Goal: Transaction & Acquisition: Obtain resource

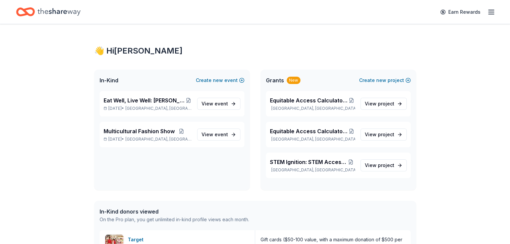
click at [277, 82] on span "Grants" at bounding box center [275, 80] width 18 height 8
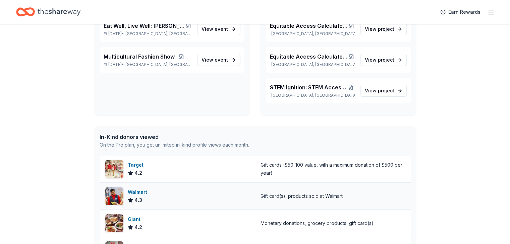
scroll to position [134, 0]
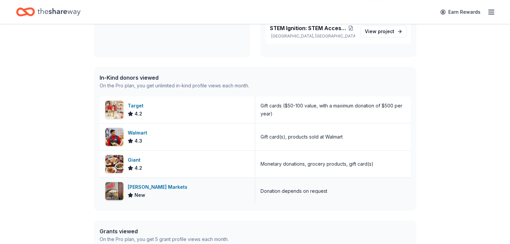
click at [111, 195] on img at bounding box center [114, 191] width 18 height 18
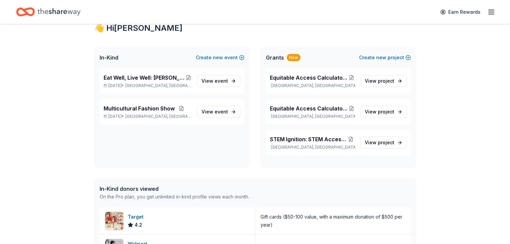
scroll to position [0, 0]
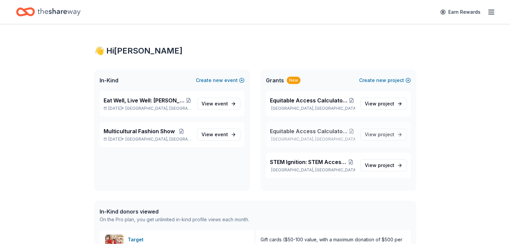
click at [307, 129] on span "Equitable Access Calculators: Bridging the Digital Divide" at bounding box center [309, 131] width 78 height 8
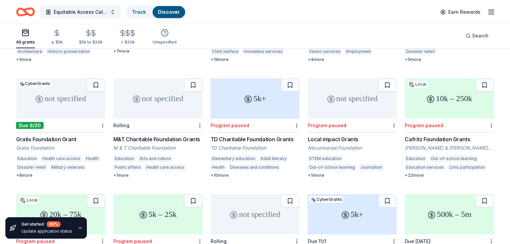
scroll to position [268, 0]
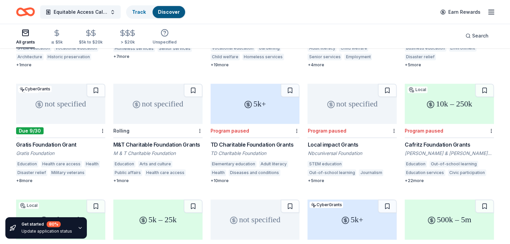
click at [58, 101] on div "not specified" at bounding box center [60, 104] width 89 height 40
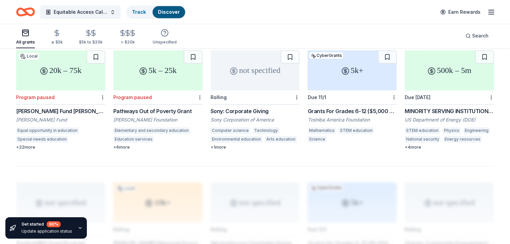
scroll to position [436, 0]
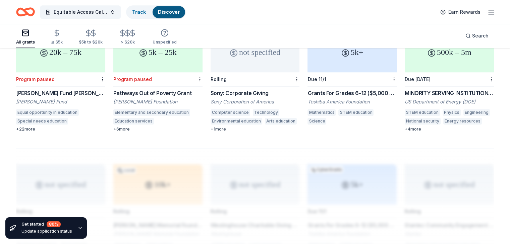
click at [171, 139] on div "600 results in Glenarden, MD not specified Rolling Westinghouse Charitable Givi…" at bounding box center [255, 4] width 478 height 714
click at [183, 167] on div at bounding box center [255, 201] width 478 height 107
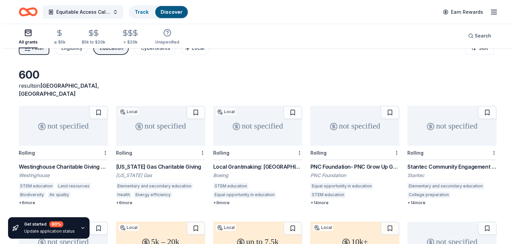
scroll to position [0, 0]
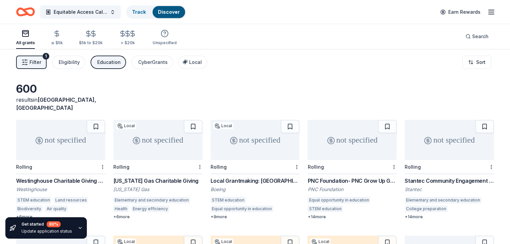
click at [41, 63] on span "Filter" at bounding box center [35, 62] width 12 height 8
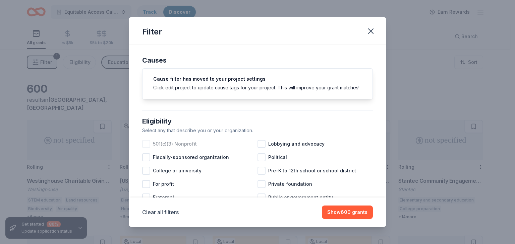
drag, startPoint x: 144, startPoint y: 149, endPoint x: 158, endPoint y: 151, distance: 13.8
click at [144, 148] on div at bounding box center [146, 144] width 8 height 8
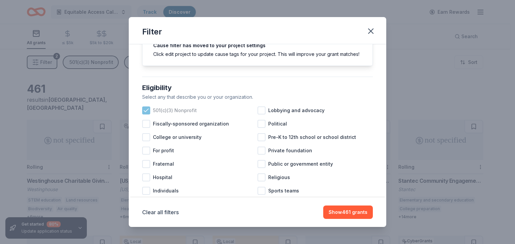
scroll to position [67, 0]
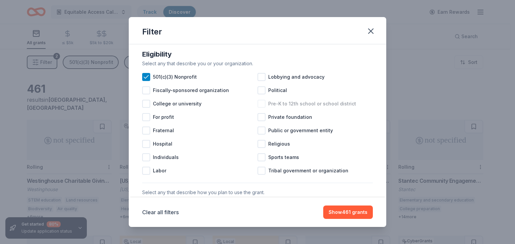
click at [259, 108] on div at bounding box center [261, 104] width 8 height 8
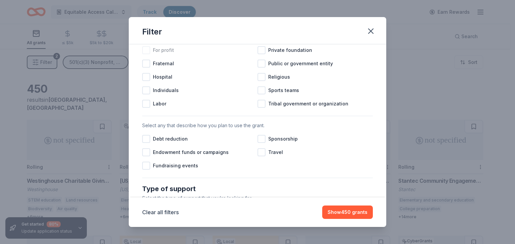
scroll to position [201, 0]
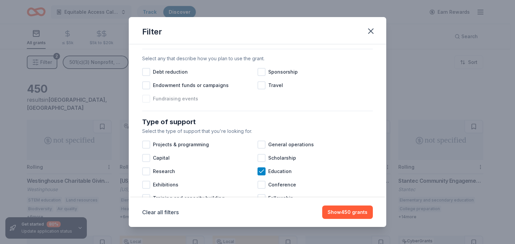
click at [143, 103] on div at bounding box center [146, 99] width 8 height 8
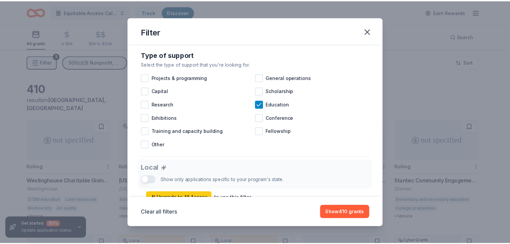
scroll to position [369, 0]
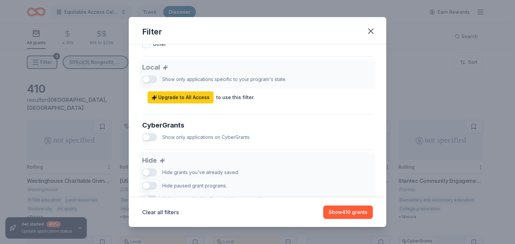
click at [154, 86] on div "Local Show only applications specific to your program's state. Upgrade to All A…" at bounding box center [257, 81] width 231 height 44
click at [192, 102] on span "Upgrade to All Access" at bounding box center [181, 98] width 58 height 8
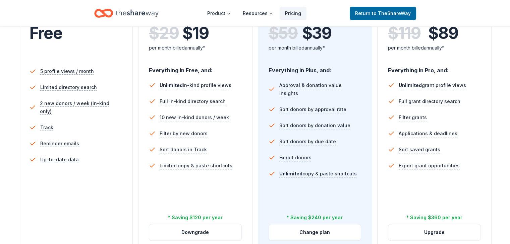
scroll to position [201, 0]
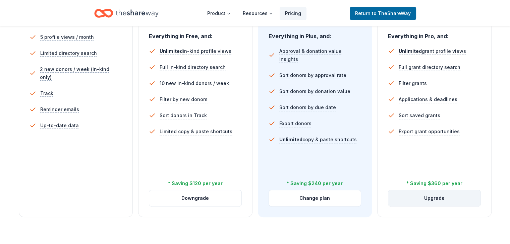
click at [430, 190] on button "Upgrade" at bounding box center [434, 198] width 92 height 16
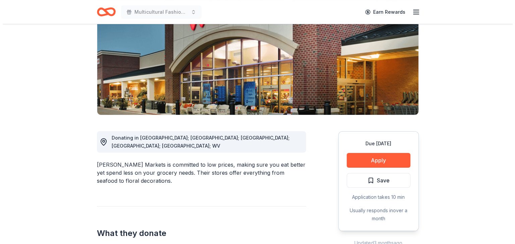
scroll to position [101, 0]
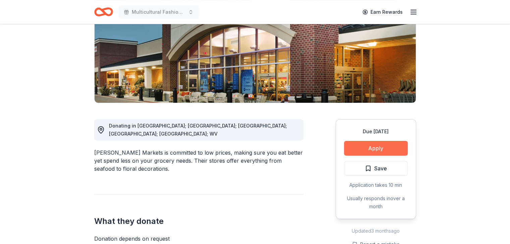
click at [370, 149] on button "Apply" at bounding box center [376, 148] width 64 height 15
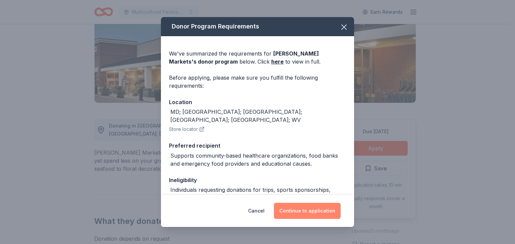
click at [329, 216] on button "Continue to application" at bounding box center [307, 211] width 67 height 16
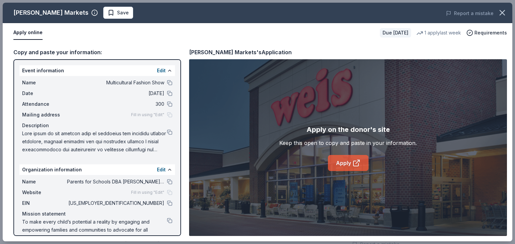
click at [345, 160] on link "Apply" at bounding box center [348, 163] width 41 height 16
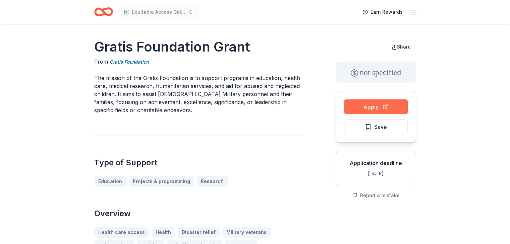
click at [367, 111] on button "Apply" at bounding box center [376, 107] width 64 height 15
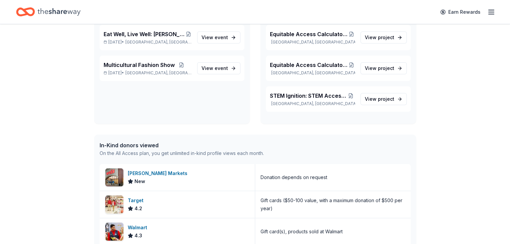
scroll to position [34, 0]
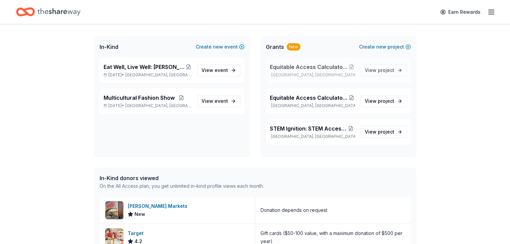
click at [295, 68] on span "Equitable Access Calculators: Bridging the Digital Divide" at bounding box center [309, 67] width 78 height 8
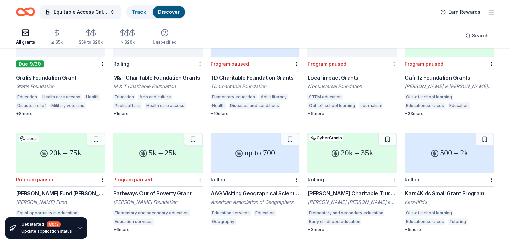
scroll to position [268, 0]
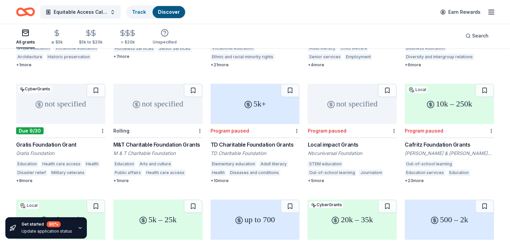
click at [35, 37] on div "All grants" at bounding box center [25, 37] width 19 height 16
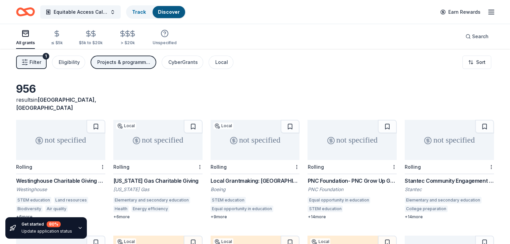
click at [28, 63] on icon "button" at bounding box center [24, 62] width 7 height 7
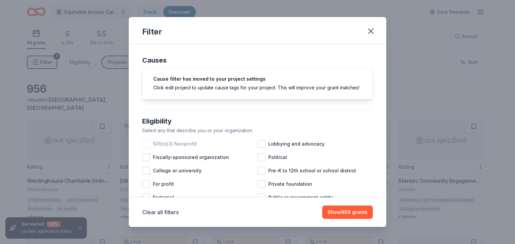
click at [144, 148] on div at bounding box center [146, 144] width 8 height 8
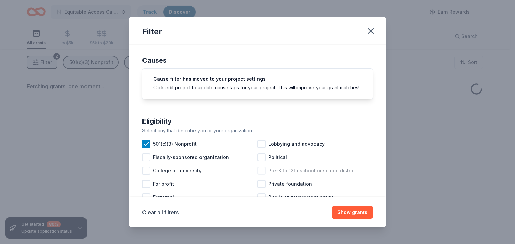
click at [259, 175] on div at bounding box center [261, 171] width 8 height 8
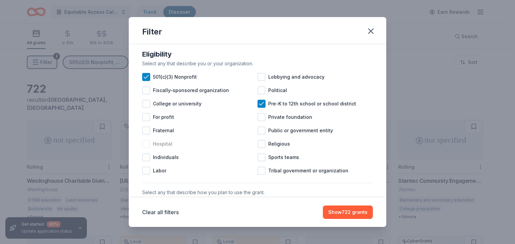
scroll to position [134, 0]
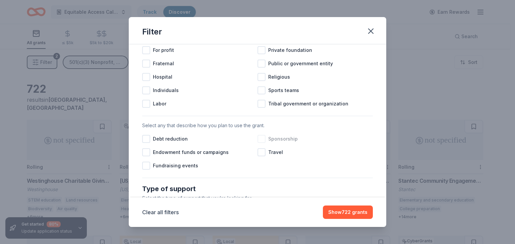
click at [258, 143] on div at bounding box center [261, 139] width 8 height 8
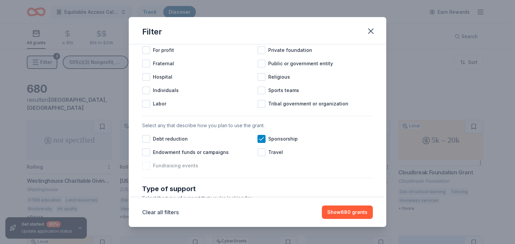
click at [145, 170] on div at bounding box center [146, 166] width 8 height 8
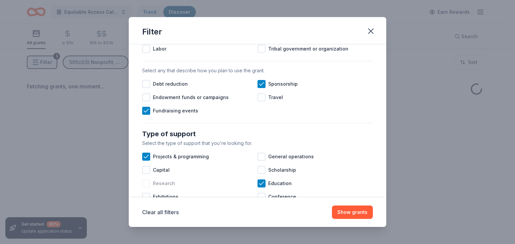
scroll to position [201, 0]
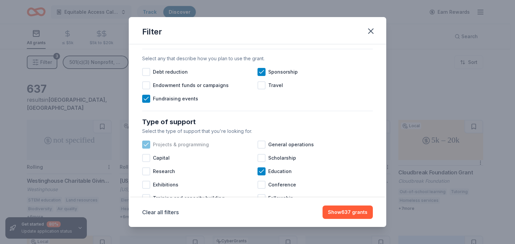
click at [144, 148] on icon at bounding box center [146, 144] width 7 height 7
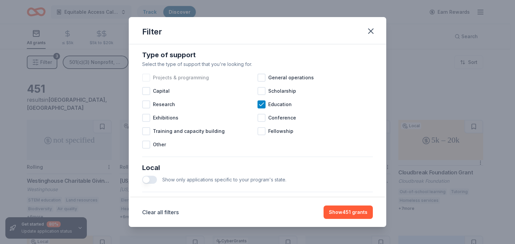
click at [147, 82] on div at bounding box center [146, 78] width 8 height 8
click at [260, 82] on div at bounding box center [261, 78] width 8 height 8
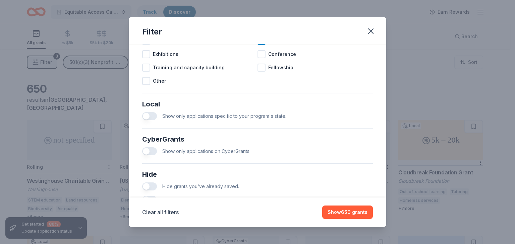
scroll to position [335, 0]
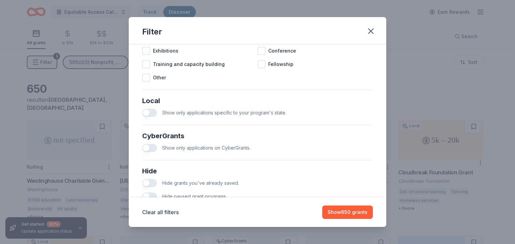
click at [152, 117] on button "button" at bounding box center [149, 113] width 15 height 8
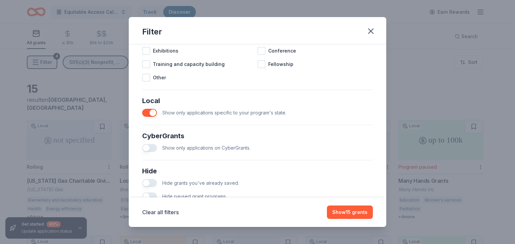
click at [151, 152] on button "button" at bounding box center [149, 148] width 15 height 8
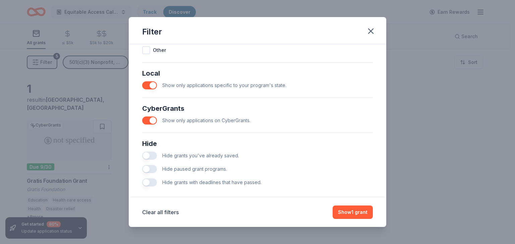
scroll to position [376, 0]
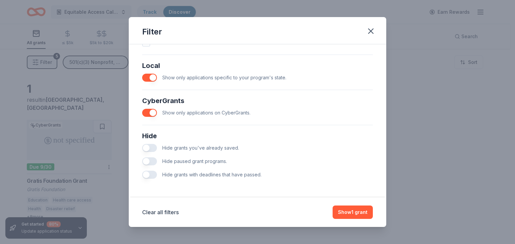
click at [154, 162] on button "button" at bounding box center [149, 162] width 15 height 8
click at [150, 176] on button "button" at bounding box center [149, 175] width 15 height 8
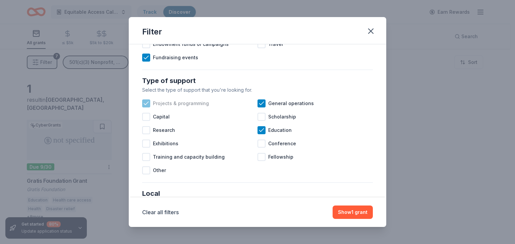
drag, startPoint x: 258, startPoint y: 110, endPoint x: 239, endPoint y: 114, distance: 20.1
click at [258, 107] on icon at bounding box center [261, 103] width 7 height 7
click at [147, 107] on icon at bounding box center [146, 103] width 7 height 7
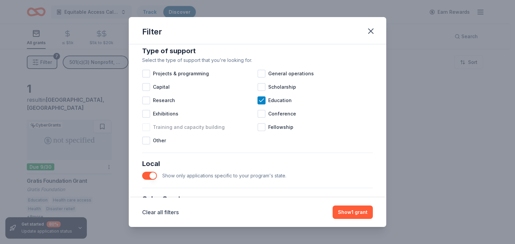
scroll to position [309, 0]
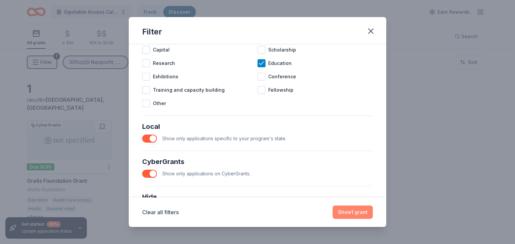
click at [347, 212] on button "Show 1 grant" at bounding box center [353, 212] width 40 height 13
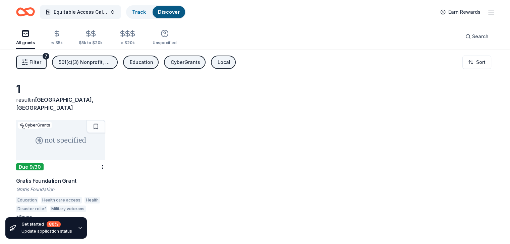
click at [29, 37] on icon "button" at bounding box center [25, 33] width 8 height 8
click at [35, 39] on div "All grants" at bounding box center [25, 37] width 19 height 16
click at [200, 63] on div "CyberGrants" at bounding box center [185, 62] width 29 height 8
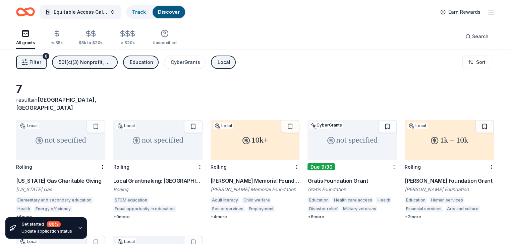
click at [27, 62] on line "button" at bounding box center [26, 62] width 3 height 0
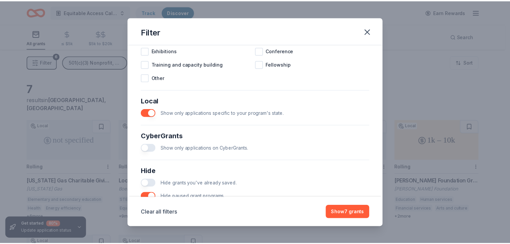
scroll to position [376, 0]
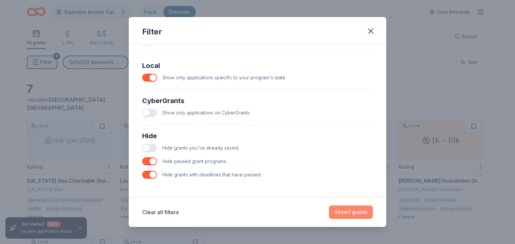
click at [353, 212] on button "Show 7 grants" at bounding box center [351, 212] width 44 height 13
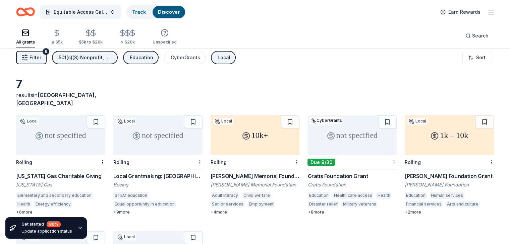
scroll to position [0, 0]
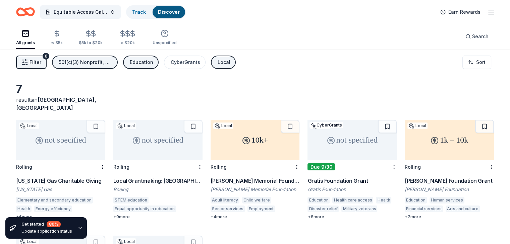
drag, startPoint x: 230, startPoint y: 62, endPoint x: 233, endPoint y: 65, distance: 5.0
click at [230, 62] on div "Local" at bounding box center [224, 62] width 13 height 8
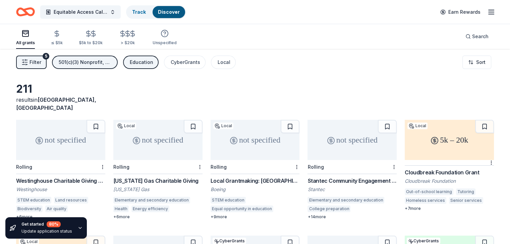
click at [64, 136] on div "not specified" at bounding box center [60, 140] width 89 height 40
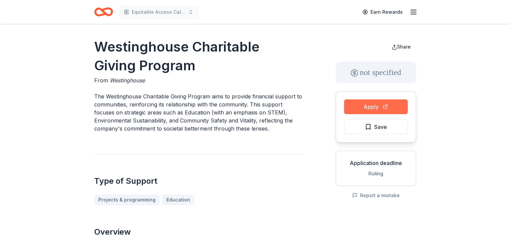
click at [391, 109] on button "Apply" at bounding box center [376, 107] width 64 height 15
click at [369, 106] on button "Apply" at bounding box center [376, 107] width 64 height 15
